Goal: Task Accomplishment & Management: Manage account settings

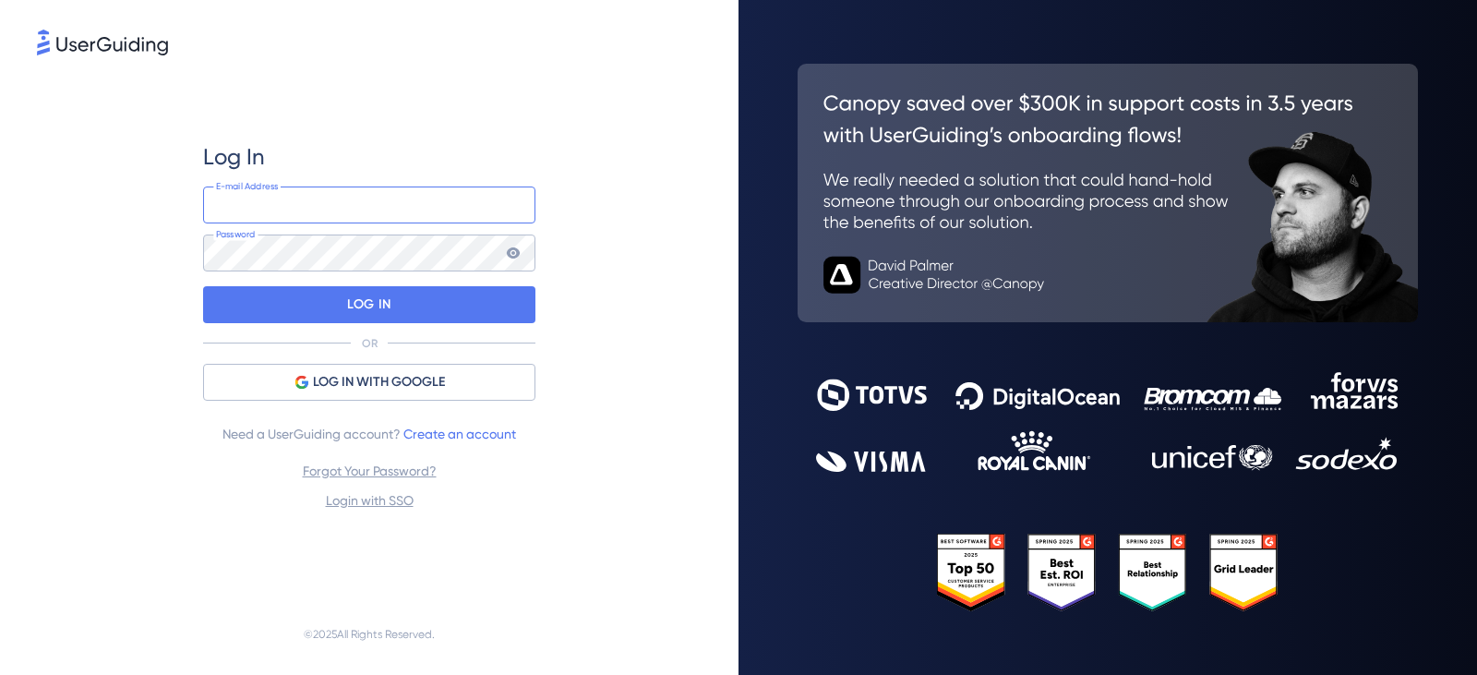
click at [319, 211] on input "email" at bounding box center [369, 205] width 332 height 37
type input "[PERSON_NAME][EMAIL_ADDRESS][PERSON_NAME][DOMAIN_NAME]"
click at [342, 294] on div "LOG IN" at bounding box center [369, 304] width 332 height 37
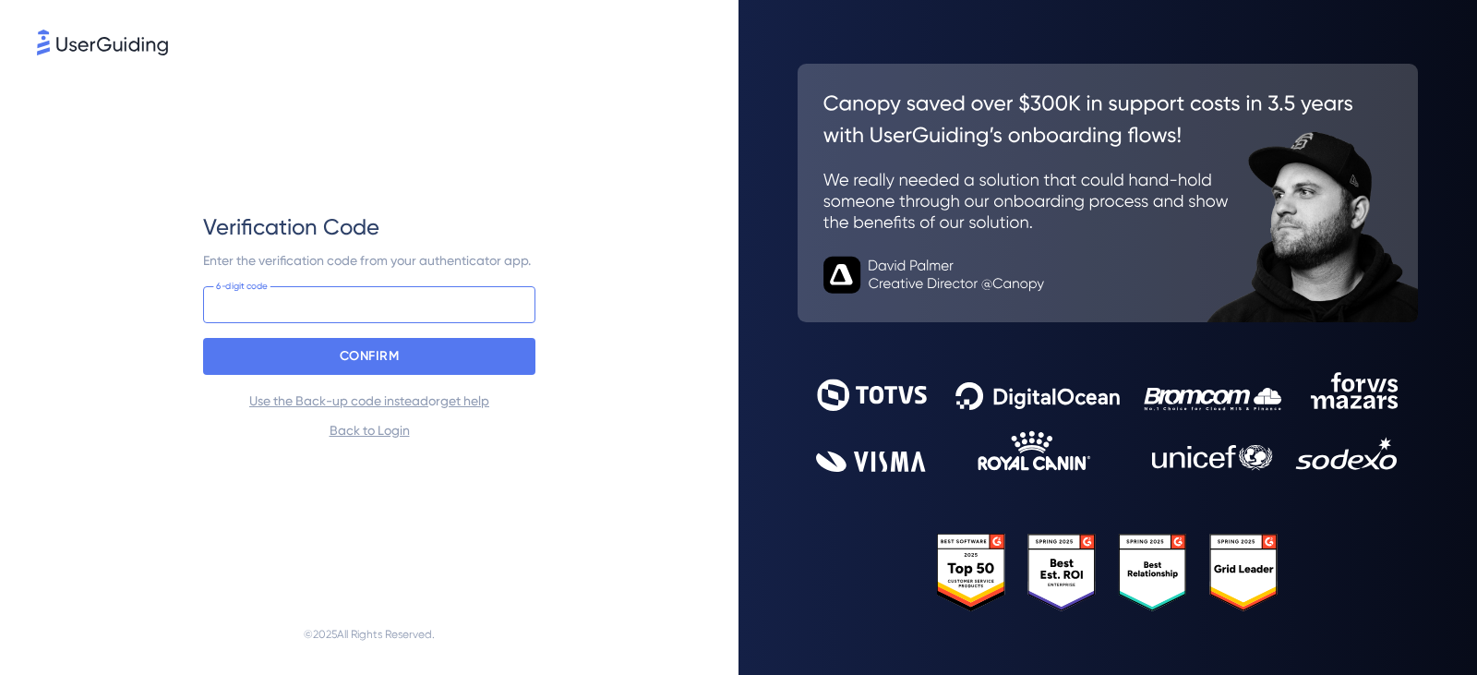
click at [342, 293] on input at bounding box center [369, 304] width 332 height 37
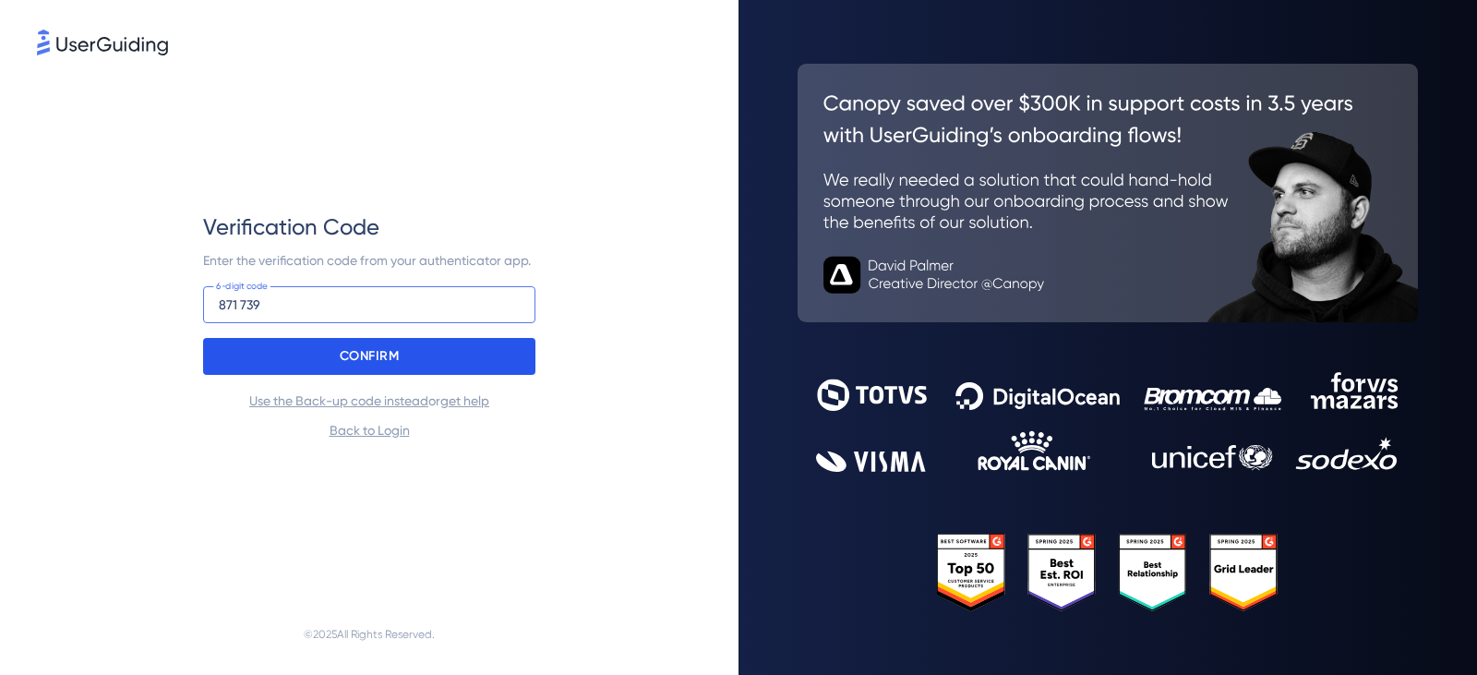
type input "871 739"
click at [412, 365] on div "CONFIRM" at bounding box center [369, 356] width 332 height 37
